Goal: Task Accomplishment & Management: Manage account settings

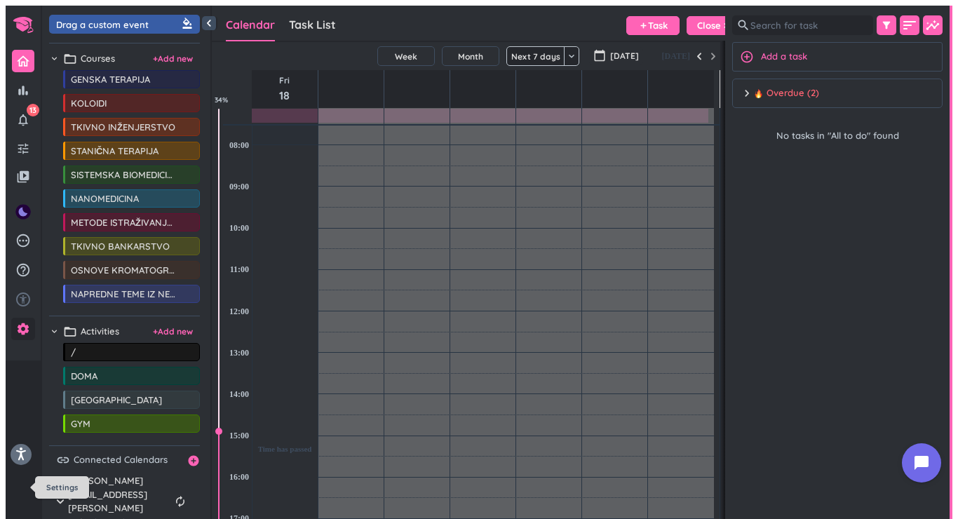
click at [23, 336] on icon "settings" at bounding box center [23, 329] width 14 height 14
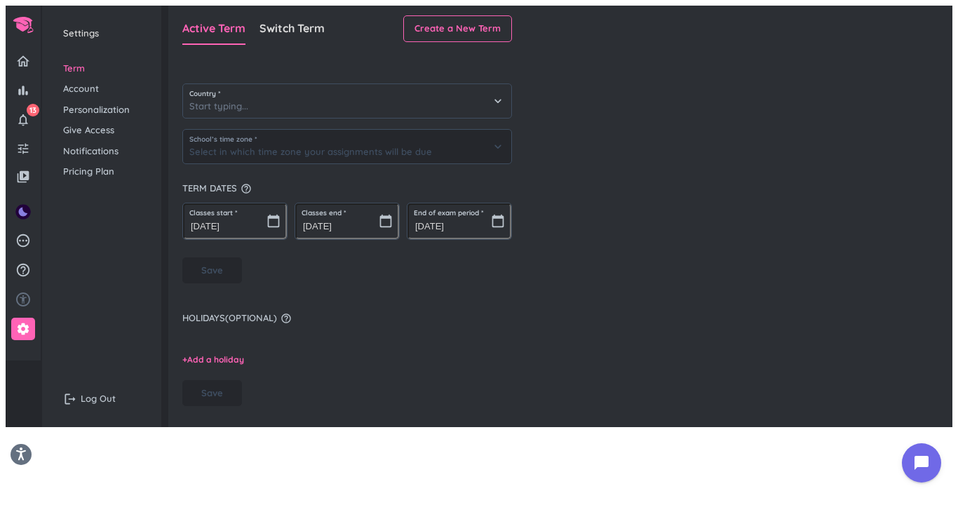
type input "[GEOGRAPHIC_DATA]"
type input "(GMT+02:00) Central European Time - [GEOGRAPHIC_DATA]"
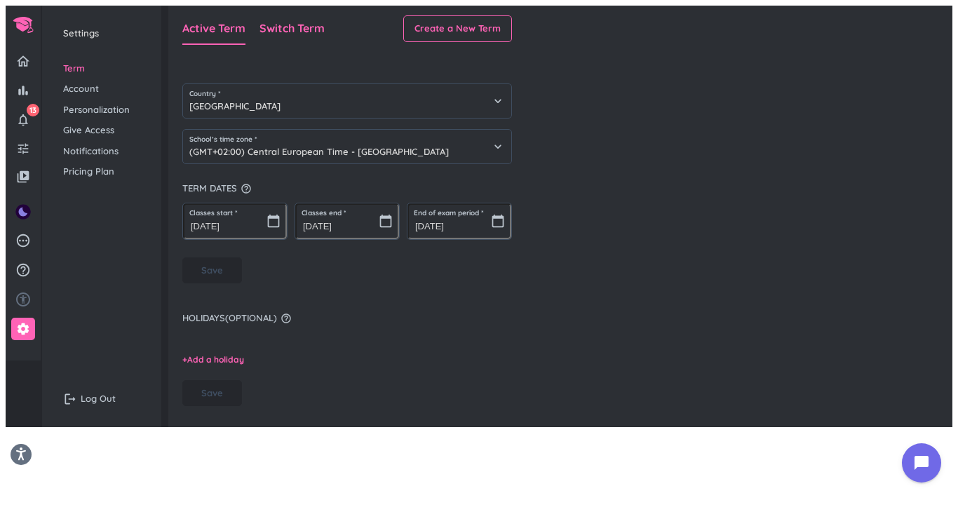
click at [283, 21] on span "Switch Term" at bounding box center [292, 28] width 65 height 14
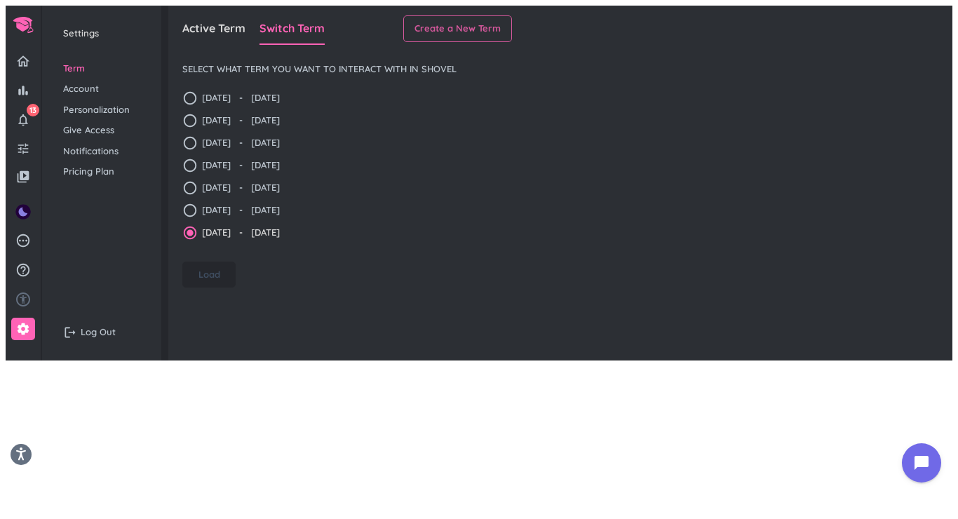
click at [471, 15] on button "Create a New Term" at bounding box center [457, 28] width 109 height 27
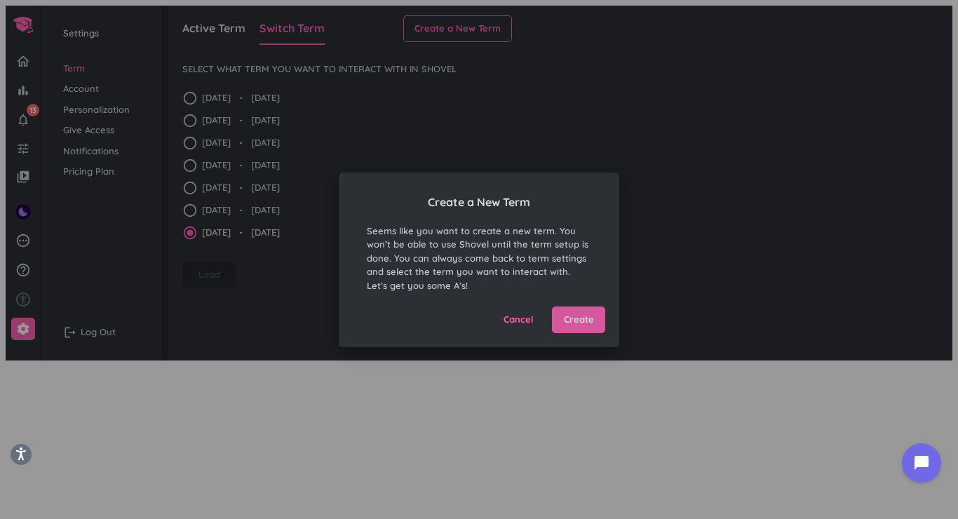
click at [572, 320] on span "Create" at bounding box center [579, 320] width 30 height 14
